Goal: Navigation & Orientation: Find specific page/section

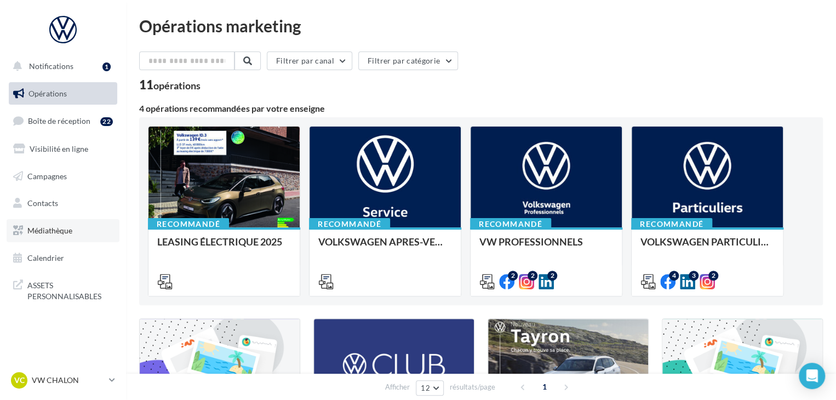
click at [65, 227] on span "Médiathèque" at bounding box center [49, 230] width 45 height 9
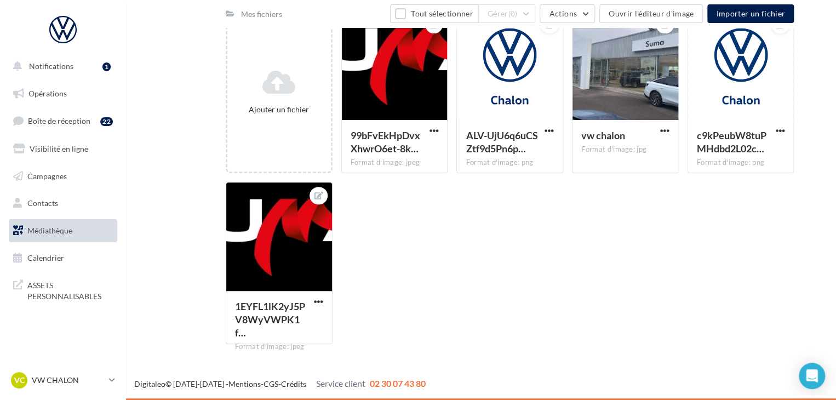
scroll to position [69, 0]
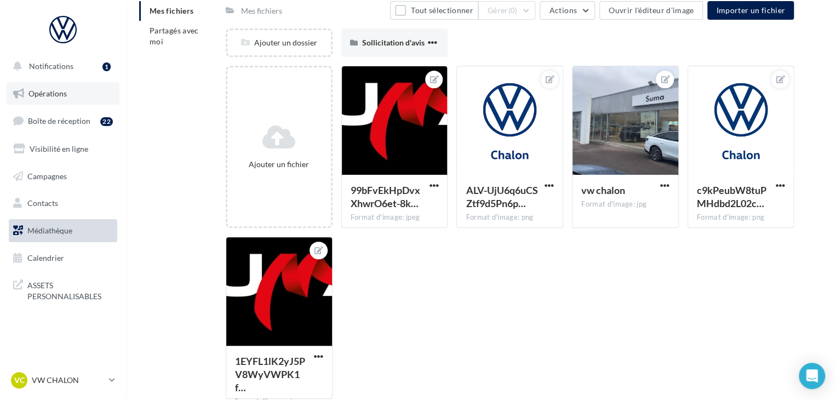
click at [58, 92] on span "Opérations" at bounding box center [48, 93] width 38 height 9
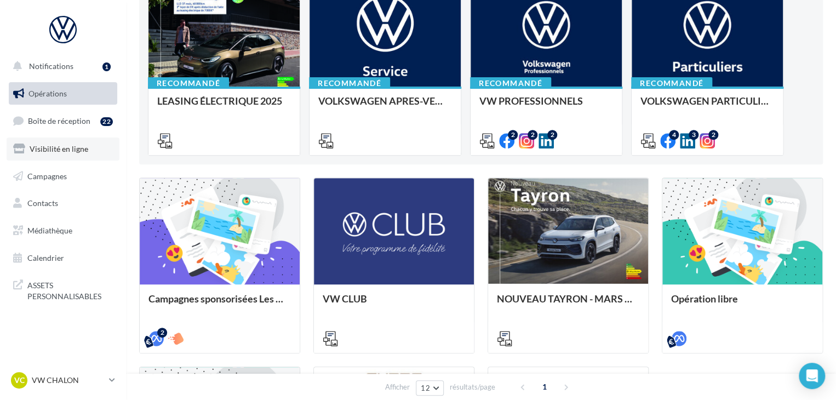
scroll to position [274, 0]
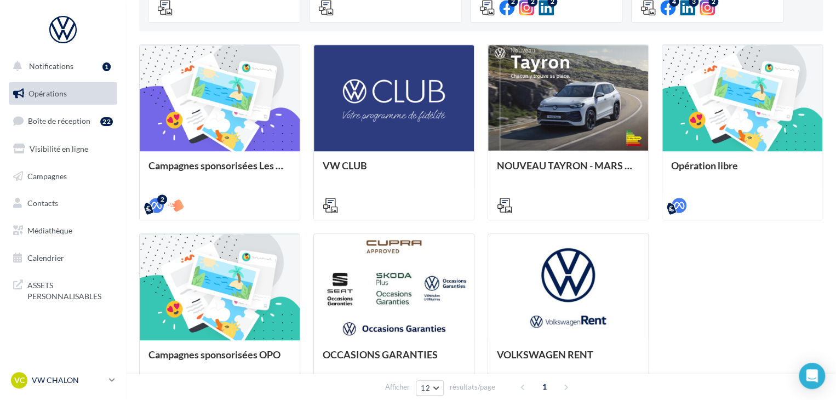
click at [112, 380] on icon at bounding box center [112, 379] width 6 height 9
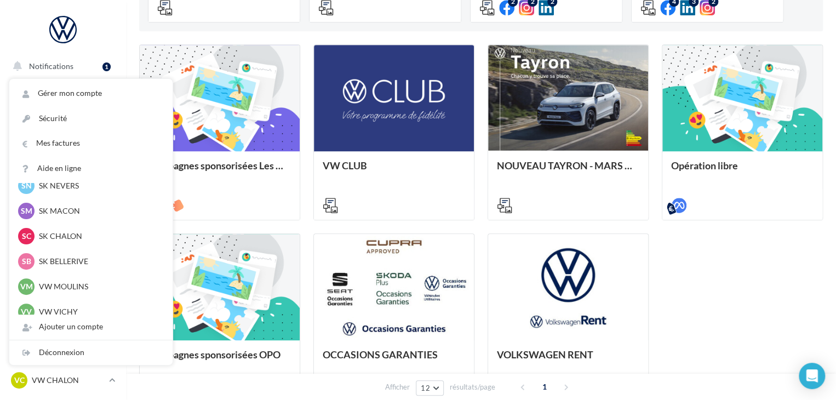
scroll to position [329, 0]
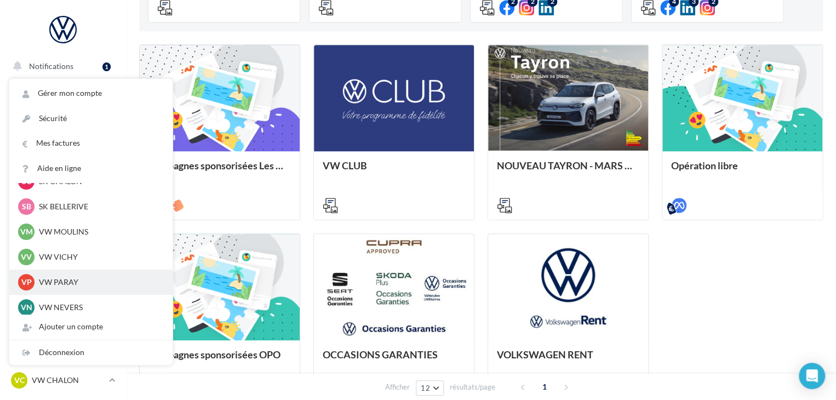
click at [61, 281] on p "VW PARAY" at bounding box center [99, 282] width 121 height 11
